Goal: Task Accomplishment & Management: Use online tool/utility

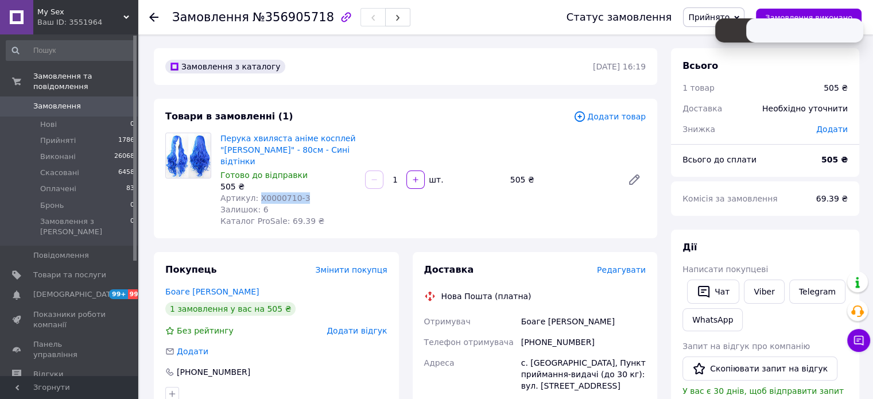
drag, startPoint x: 296, startPoint y: 188, endPoint x: 265, endPoint y: 185, distance: 31.1
click at [254, 193] on span "Артикул: X0000710-3" at bounding box center [265, 197] width 90 height 9
copy span "X0000710-3"
click at [634, 265] on span "Редагувати" at bounding box center [621, 269] width 49 height 9
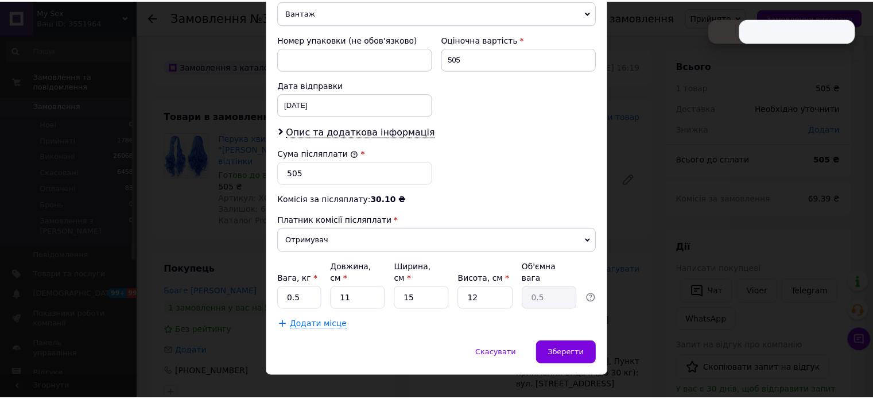
scroll to position [484, 0]
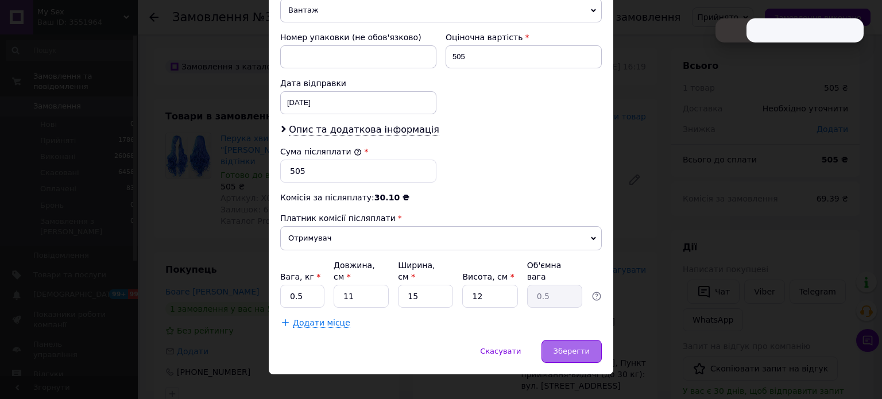
click at [597, 343] on div "Зберегти" at bounding box center [571, 351] width 60 height 23
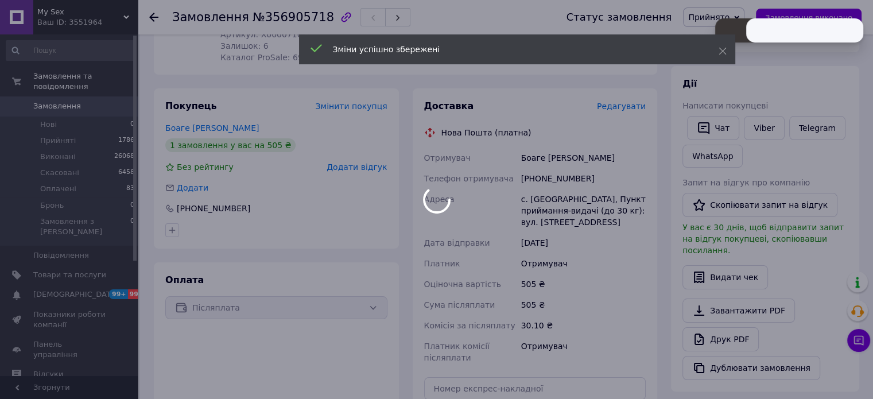
scroll to position [344, 0]
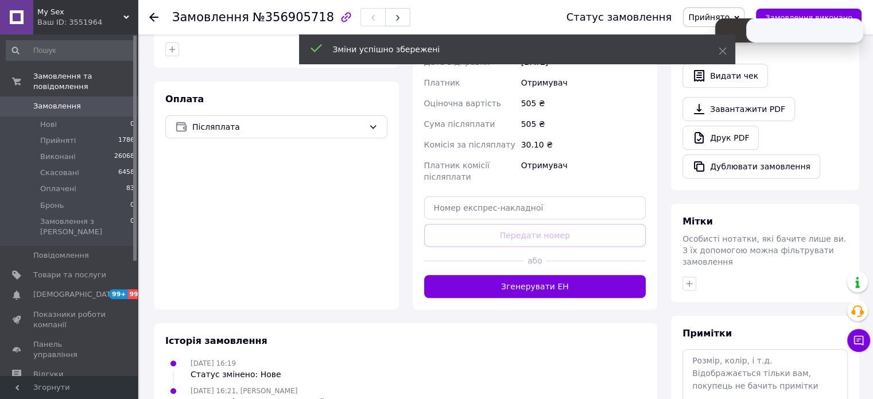
click at [537, 276] on button "Згенерувати ЕН" at bounding box center [535, 286] width 222 height 23
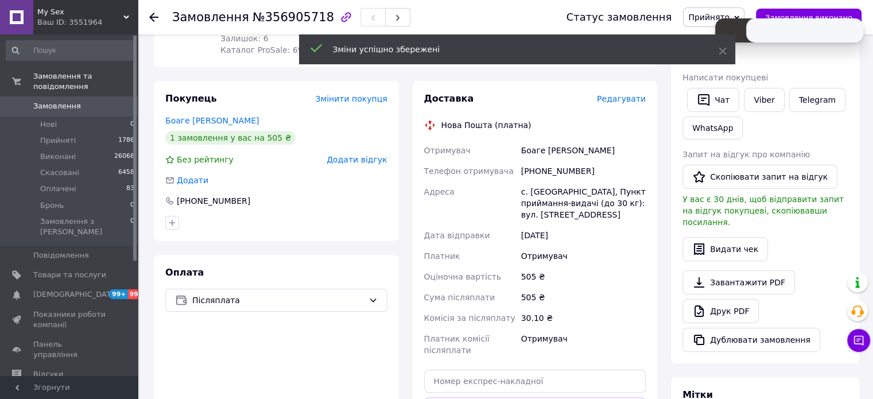
scroll to position [115, 0]
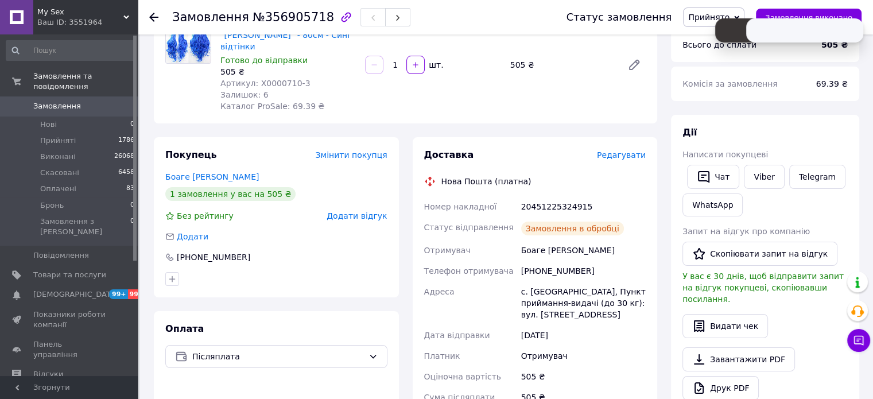
click at [554, 196] on div "20451225324915" at bounding box center [583, 206] width 129 height 21
copy div "20451225324915"
